Goal: Task Accomplishment & Management: Manage account settings

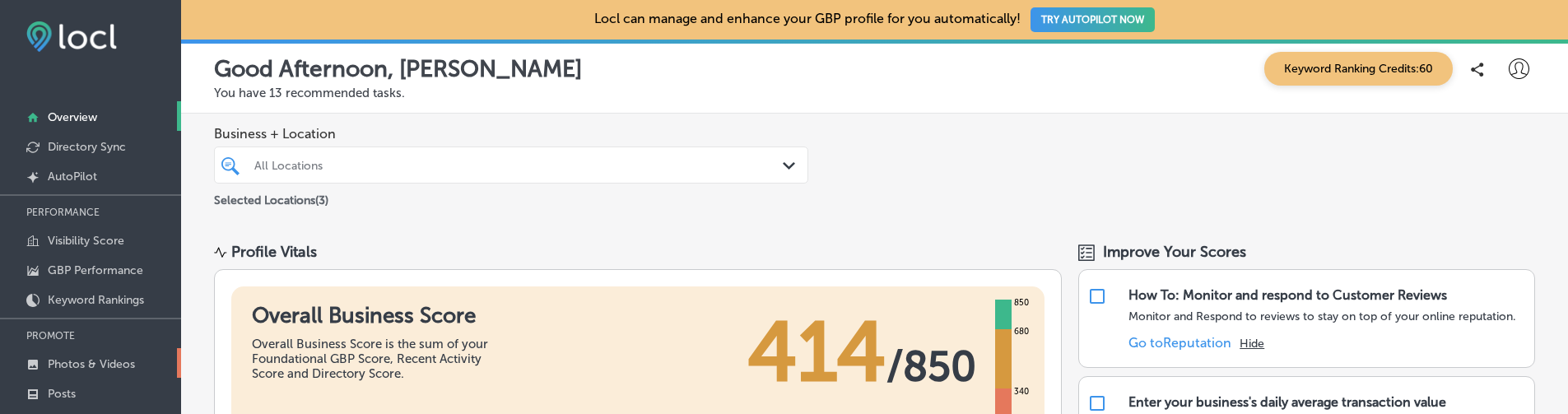
scroll to position [226, 0]
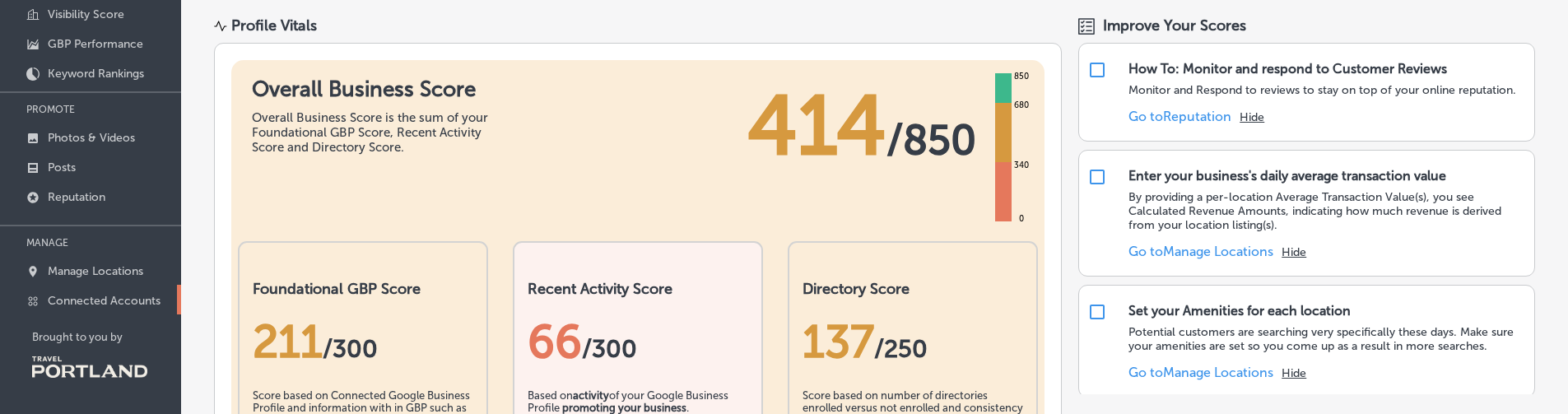
click at [131, 298] on p "Connected Accounts" at bounding box center [104, 301] width 113 height 14
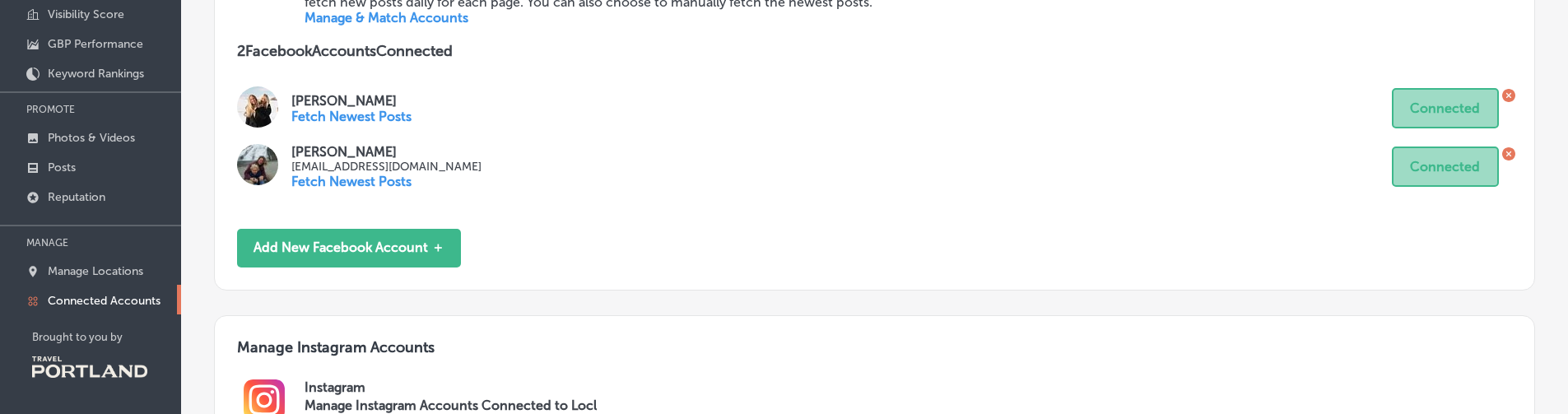
scroll to position [933, 0]
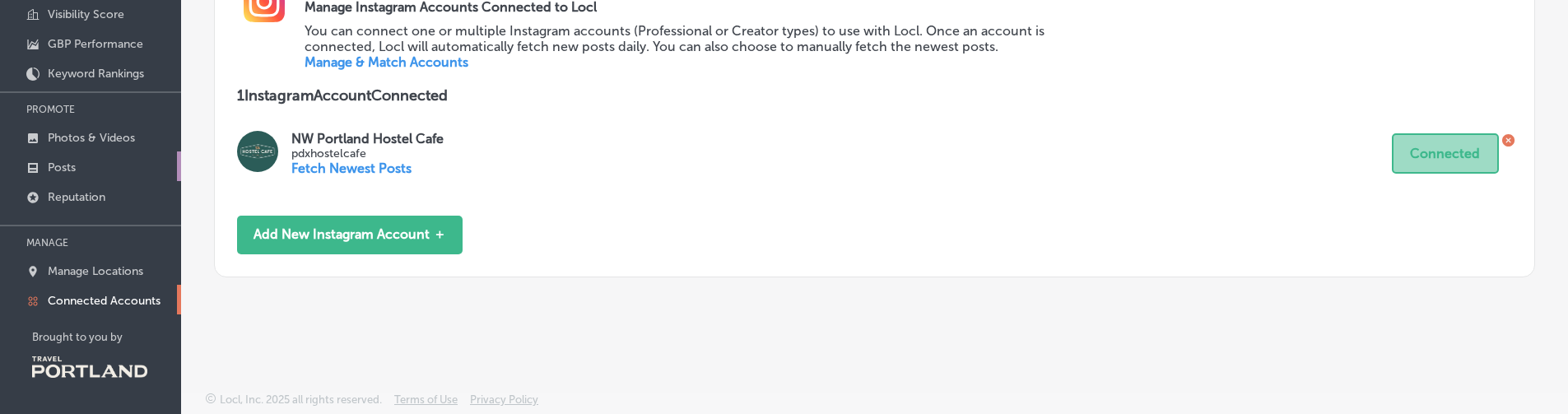
click at [137, 163] on link "Posts" at bounding box center [90, 166] width 181 height 29
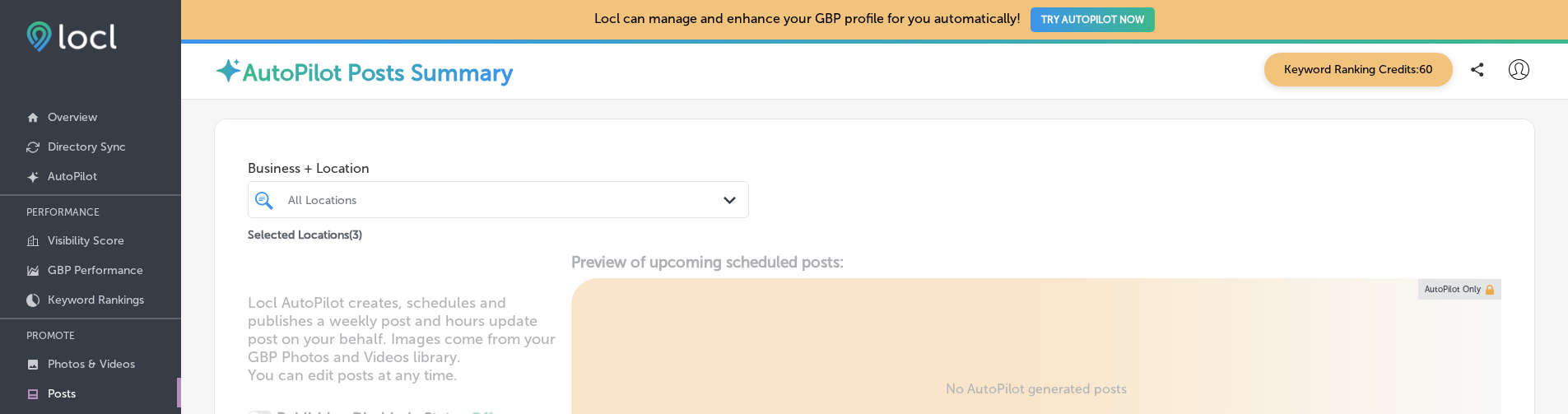
scroll to position [187, 0]
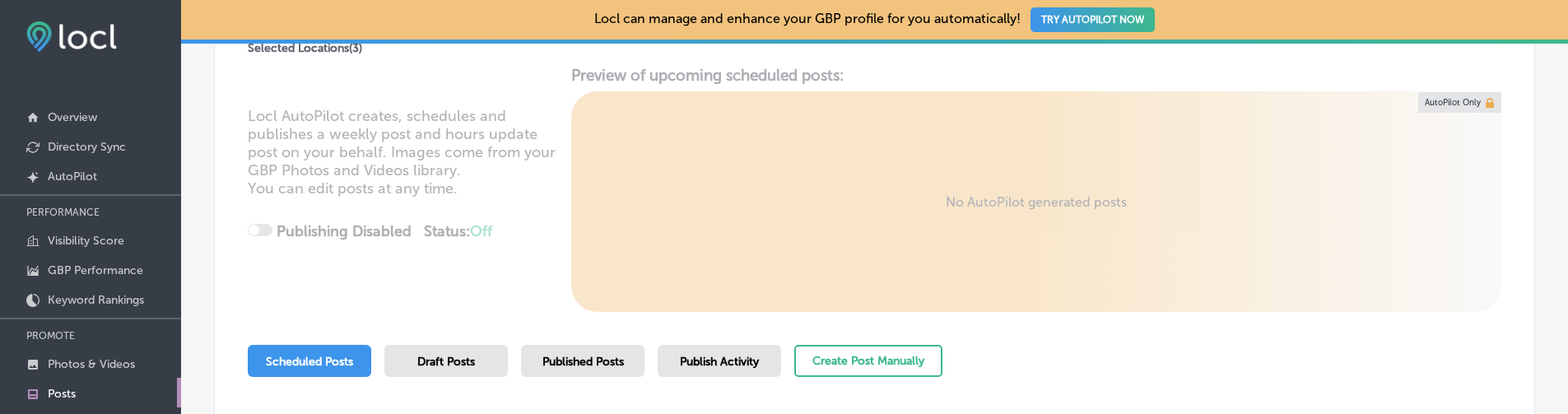
click at [564, 360] on span "Published Posts" at bounding box center [584, 362] width 82 height 14
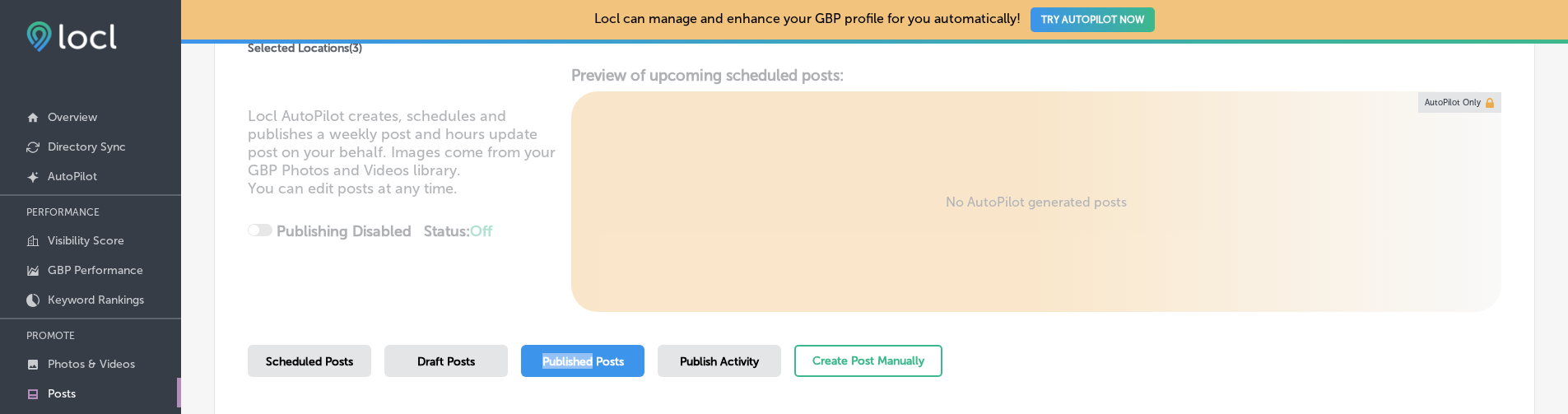
click at [564, 360] on span "Published Posts" at bounding box center [584, 362] width 82 height 14
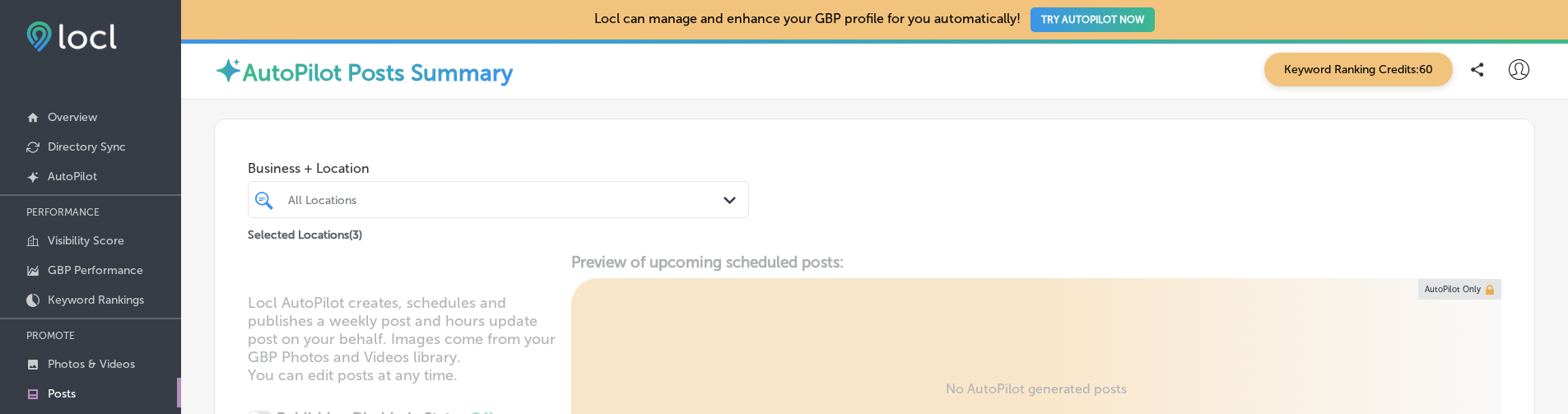
click at [564, 360] on div "Locl AutoPilot creates, schedules and publishes a weekly post and hours update …" at bounding box center [874, 375] width 1320 height 246
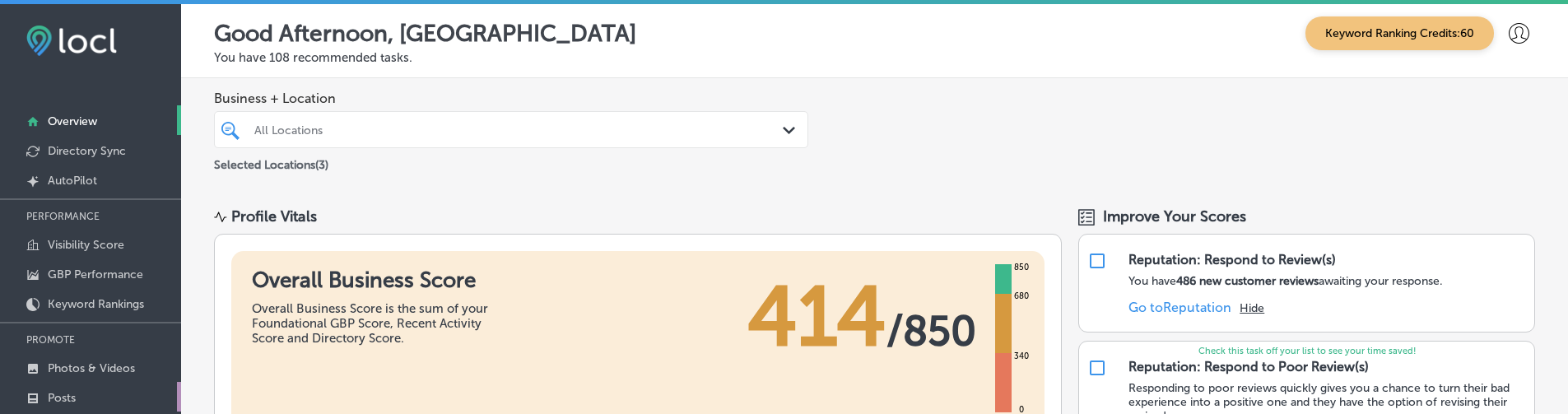
click at [137, 390] on link "Posts" at bounding box center [90, 396] width 181 height 29
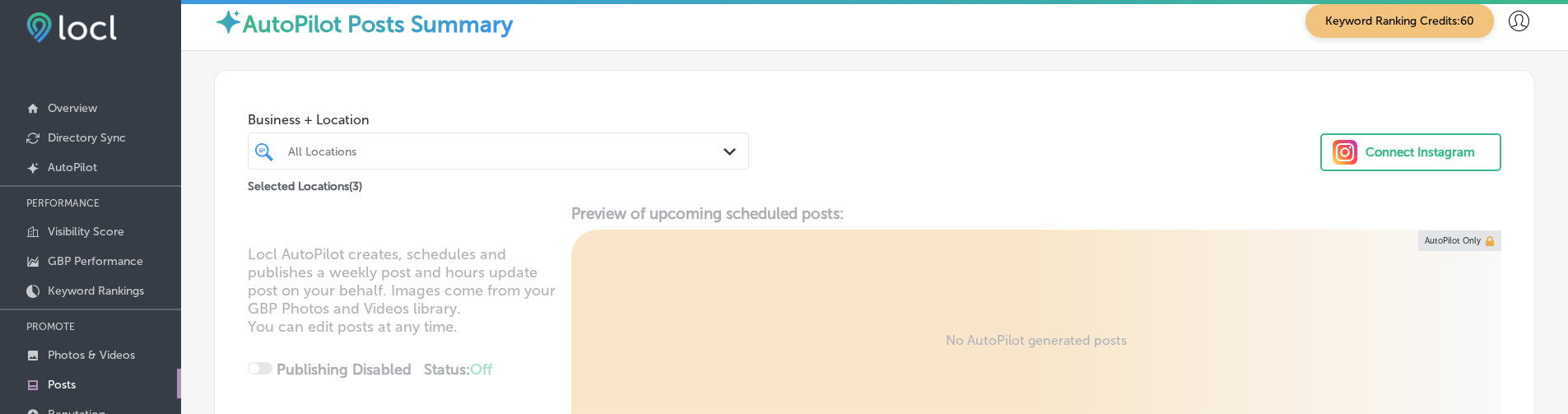
scroll to position [230, 0]
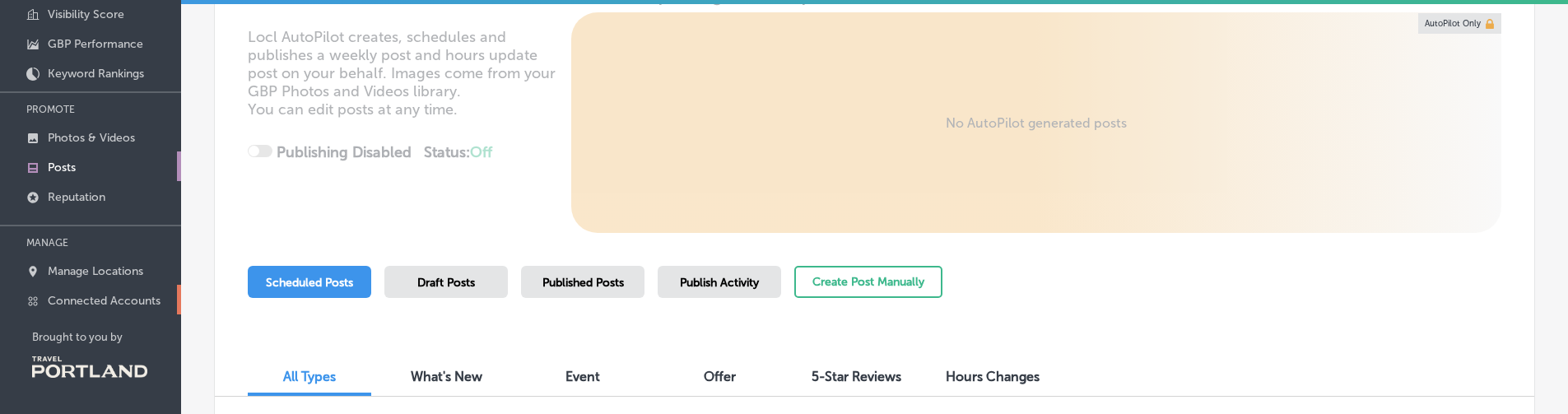
click at [144, 306] on p "Connected Accounts" at bounding box center [104, 301] width 113 height 14
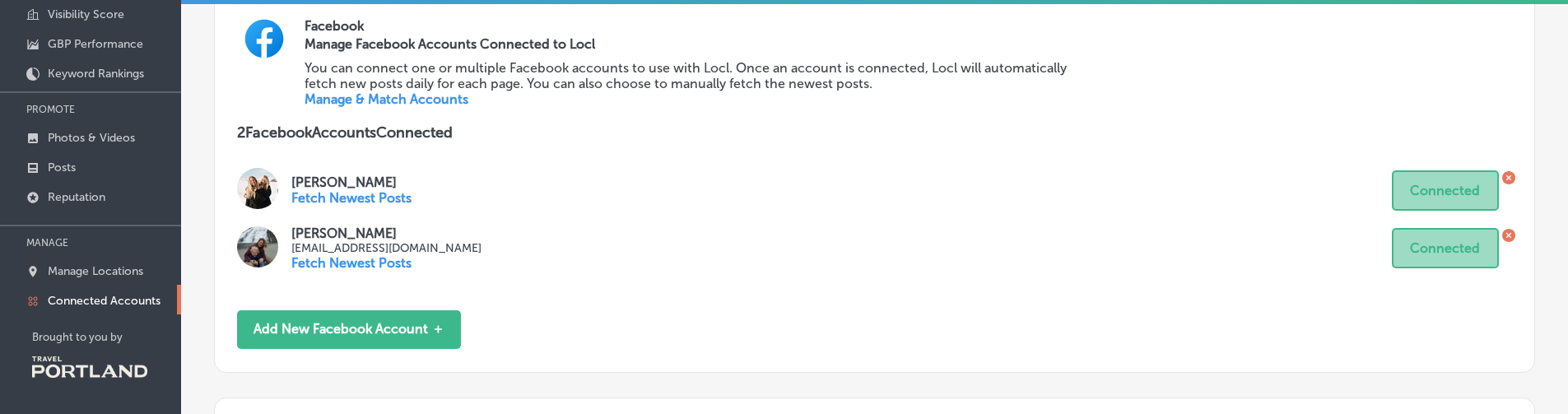
scroll to position [485, 0]
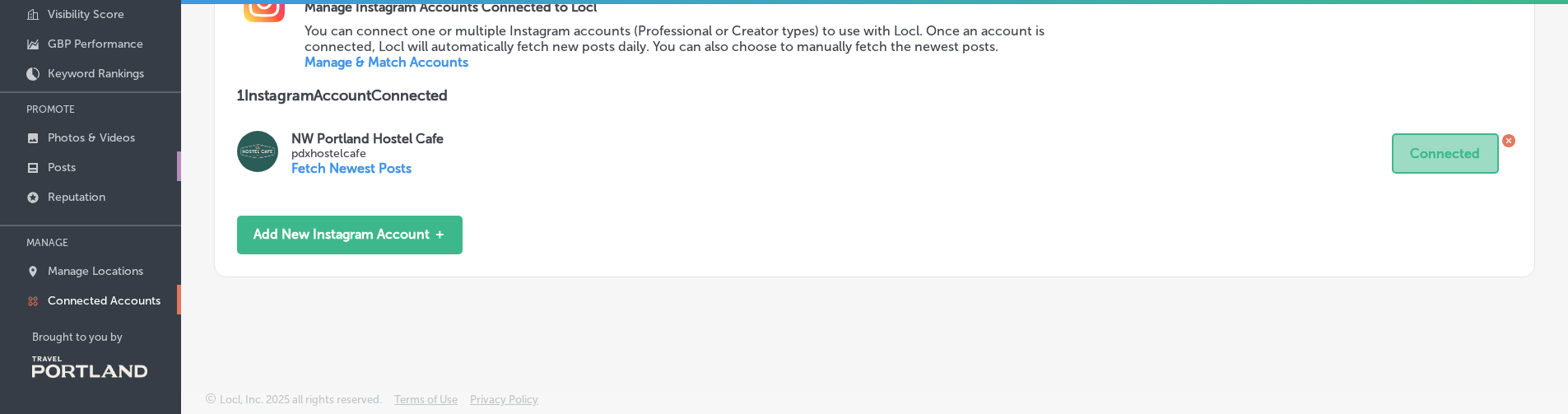
click at [114, 170] on link "Posts" at bounding box center [90, 166] width 181 height 29
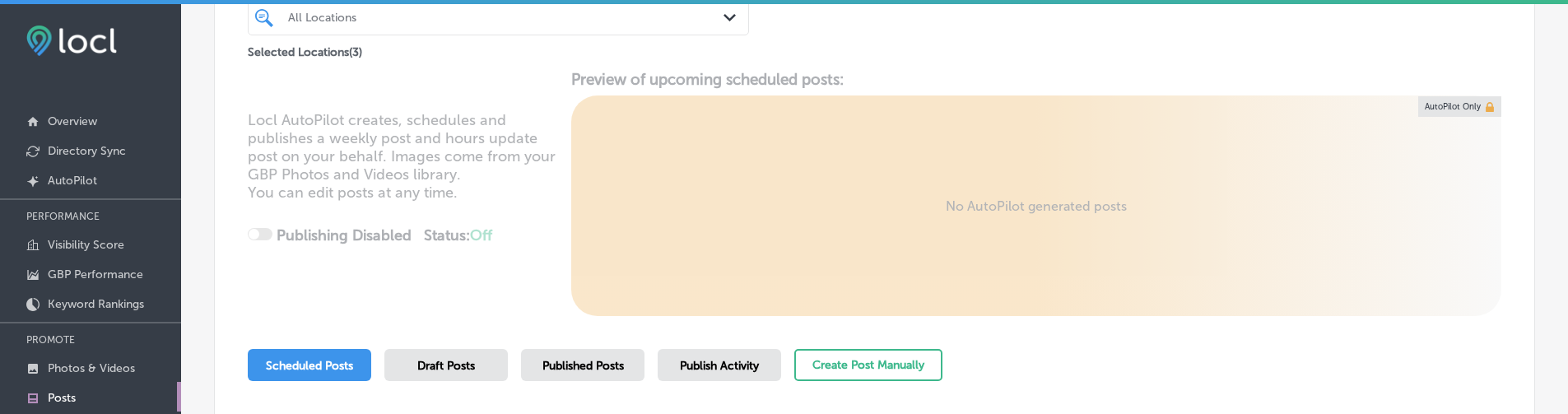
scroll to position [230, 0]
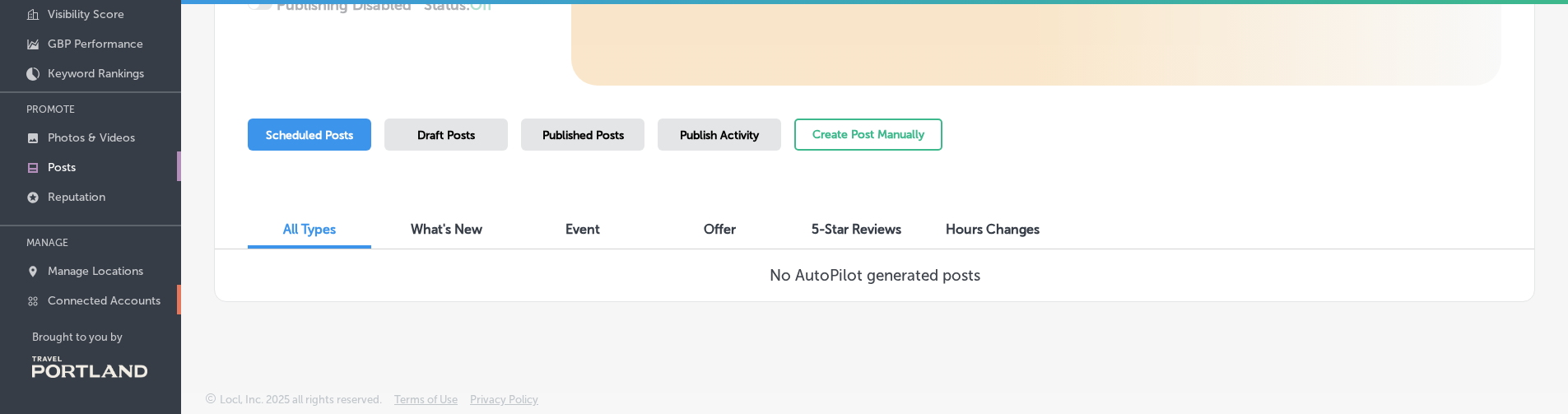
click at [131, 308] on link "Connected Accounts" at bounding box center [90, 299] width 181 height 29
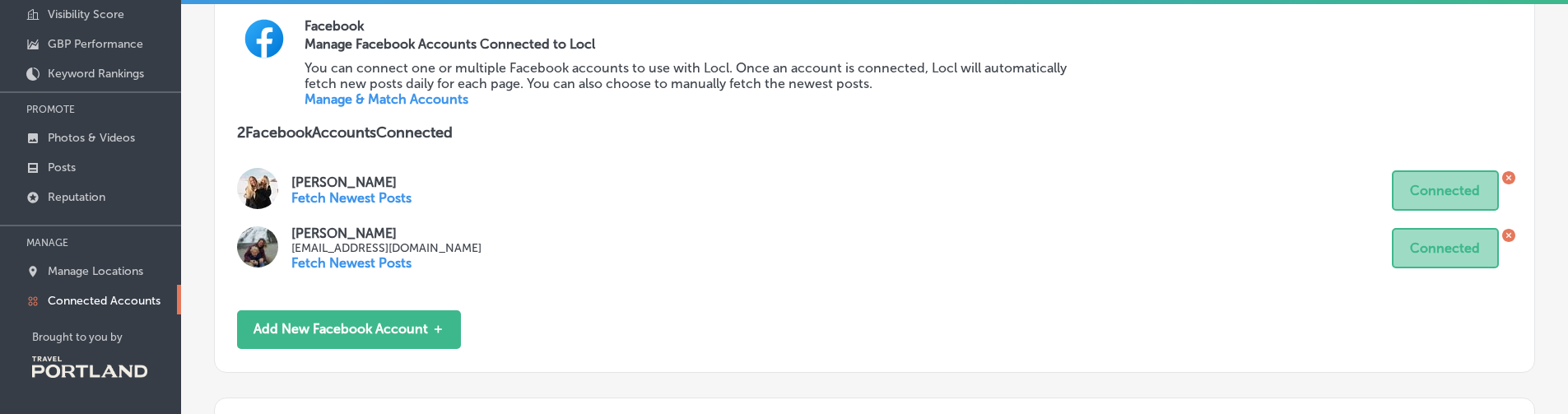
scroll to position [485, 0]
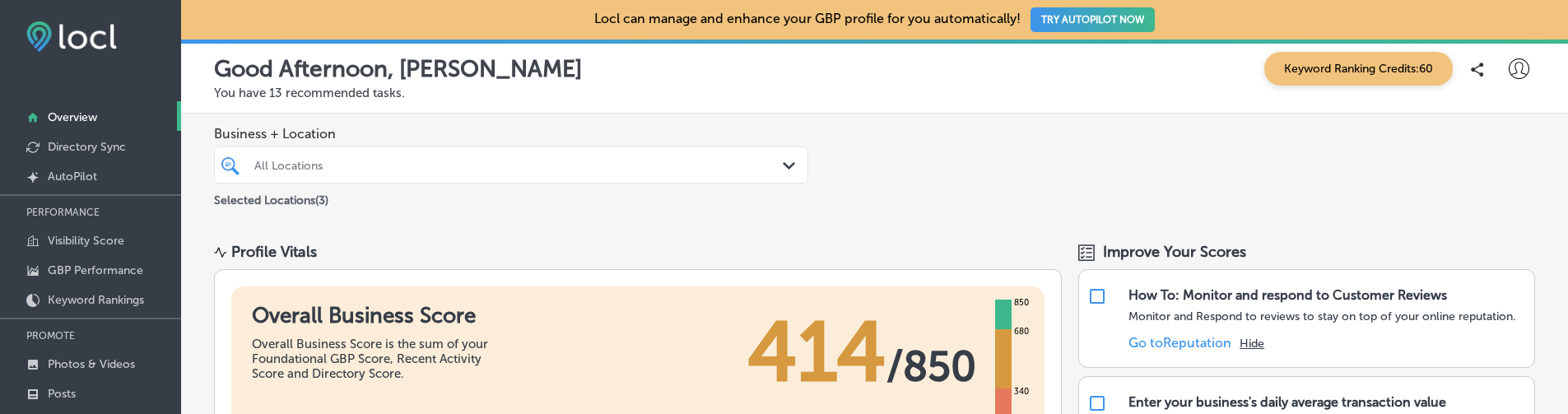
scroll to position [226, 0]
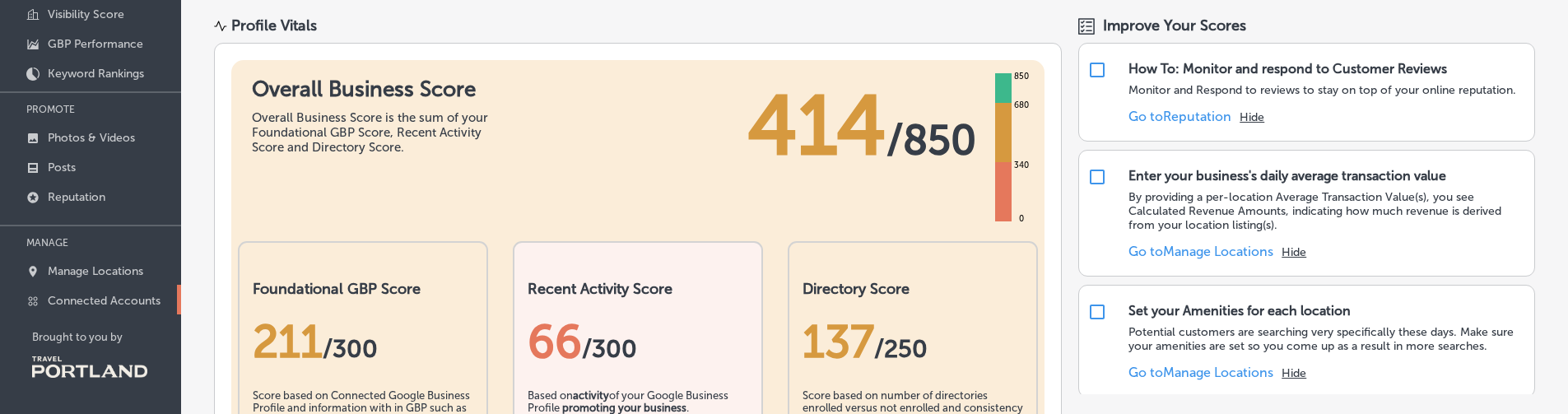
click at [102, 301] on p "Connected Accounts" at bounding box center [104, 301] width 113 height 14
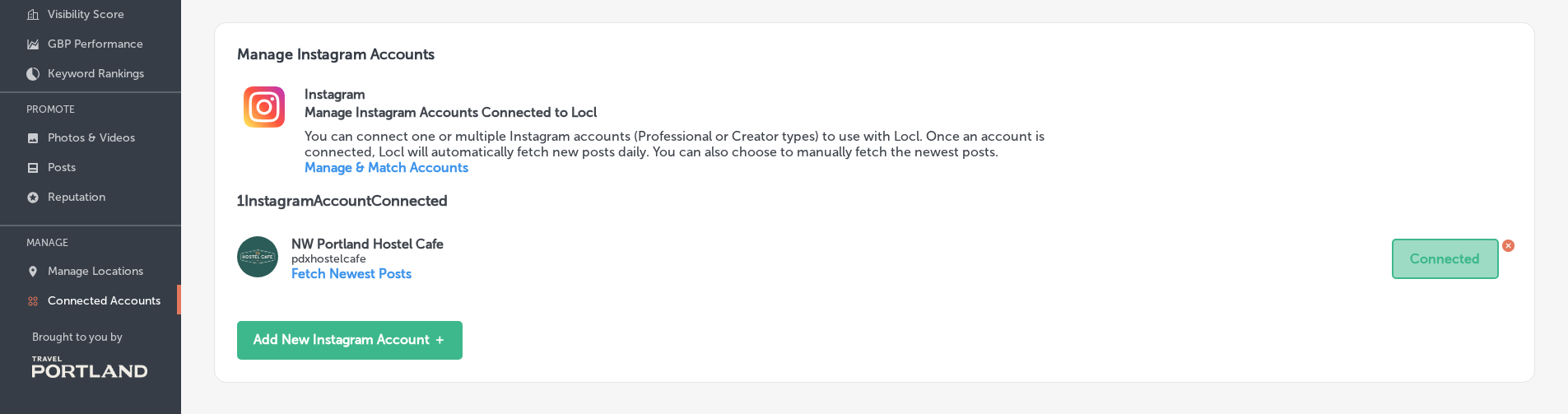
scroll to position [795, 0]
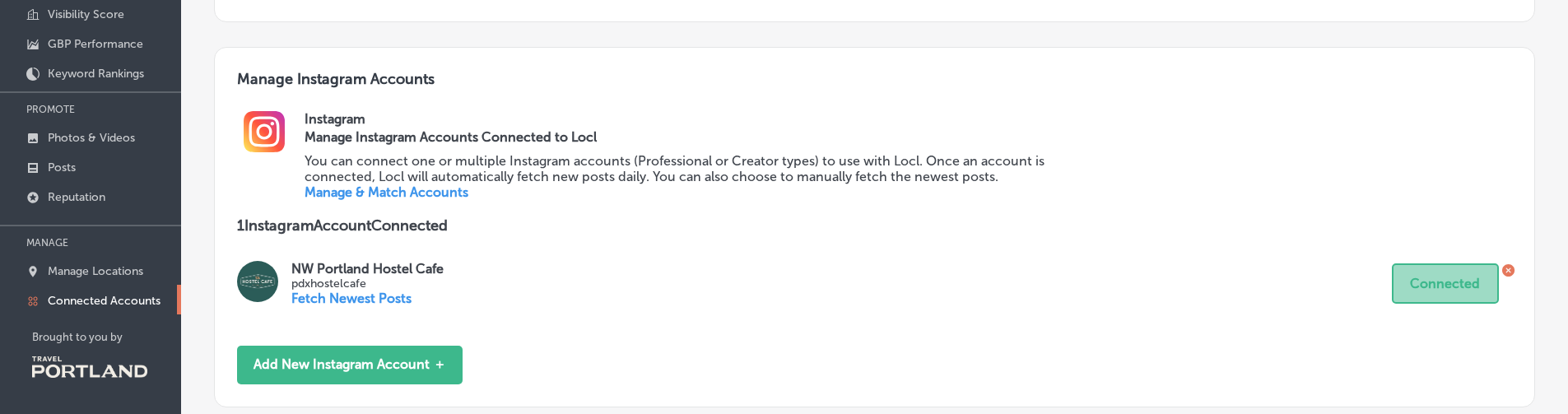
click at [498, 194] on div "Manage Instagram Accounts Connected to Locl You can connect one or multiple Ins…" at bounding box center [696, 163] width 784 height 74
click at [269, 75] on h3 "Manage Instagram Accounts" at bounding box center [874, 90] width 1275 height 40
drag, startPoint x: 269, startPoint y: 75, endPoint x: 412, endPoint y: 79, distance: 143.1
click at [412, 79] on h3 "Manage Instagram Accounts" at bounding box center [874, 90] width 1275 height 40
copy h3 "Manage Instagram Accounts"
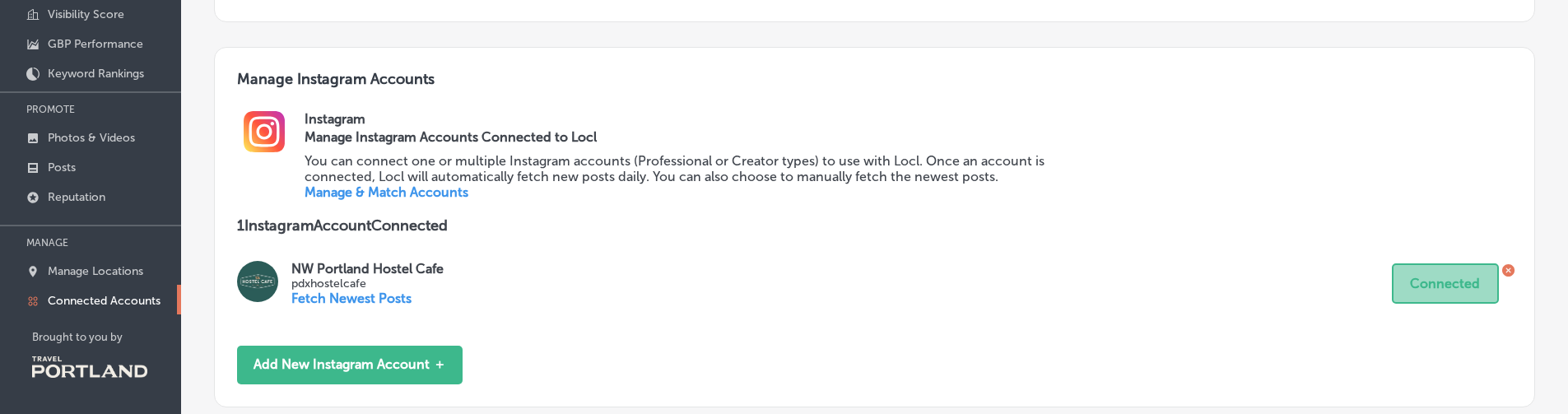
click at [573, 244] on div "Manage Instagram Accounts Instagram Manage Instagram Accounts Connected to Locl…" at bounding box center [874, 227] width 1321 height 360
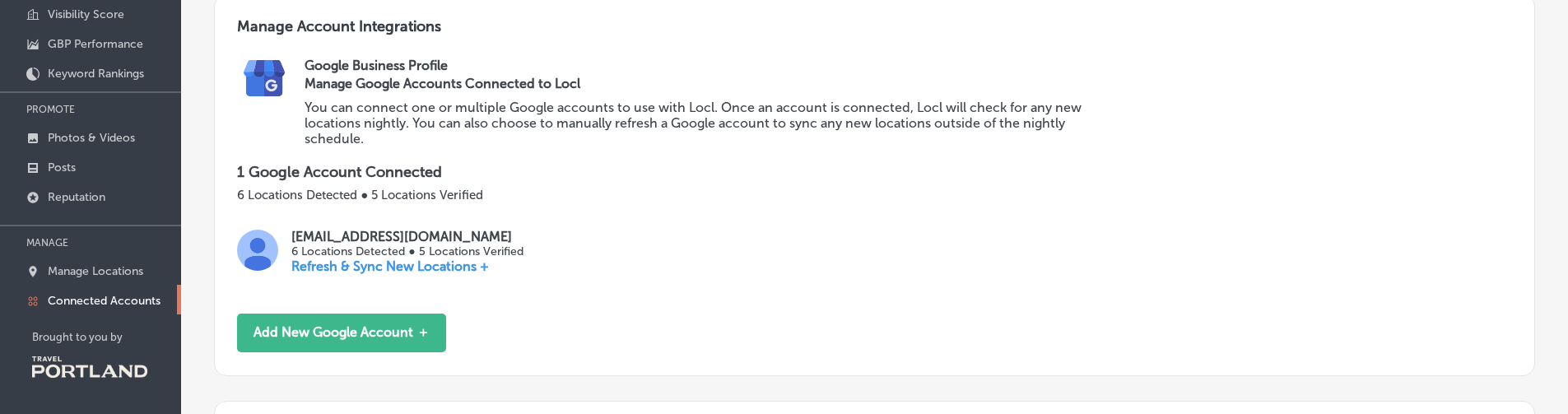
click at [711, 106] on p "You can connect one or multiple Google accounts to use with Locl. Once an accou…" at bounding box center [696, 122] width 784 height 47
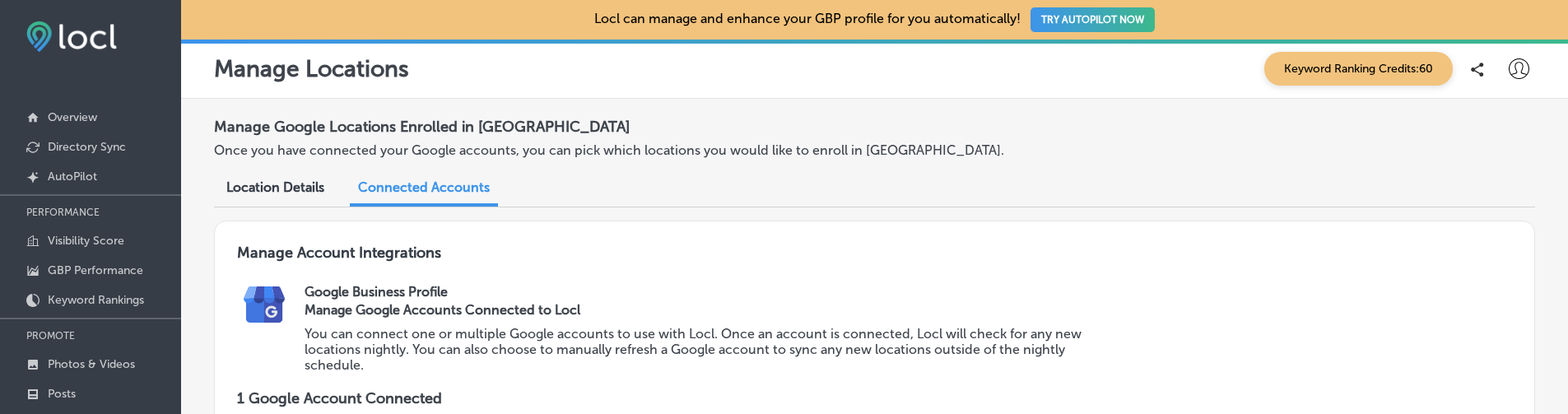
click at [756, 149] on p "Once you have connected your Google accounts, you can pick which locations you …" at bounding box center [643, 151] width 858 height 16
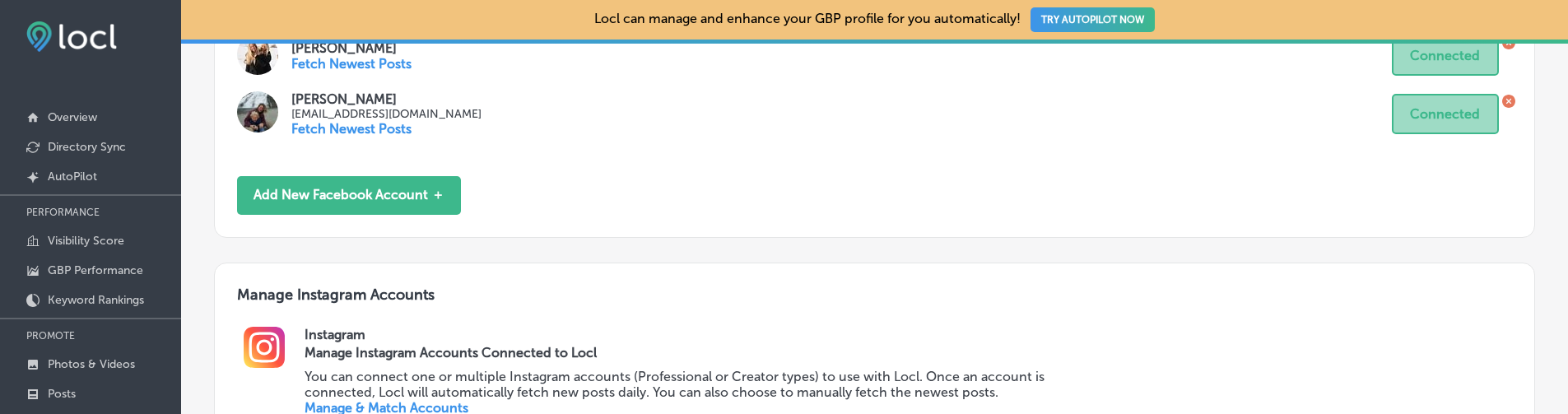
scroll to position [933, 0]
